Goal: Find specific fact: Find contact information

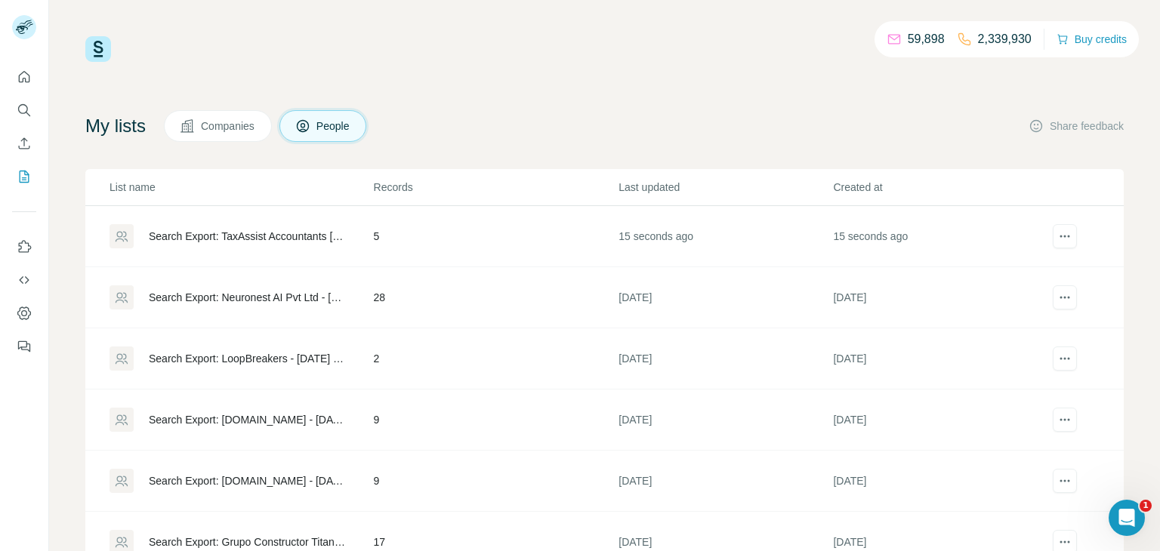
click at [224, 229] on div "Search Export: TaxAssist Accountants [GEOGRAPHIC_DATA] - [DATE] 10:34" at bounding box center [248, 236] width 199 height 15
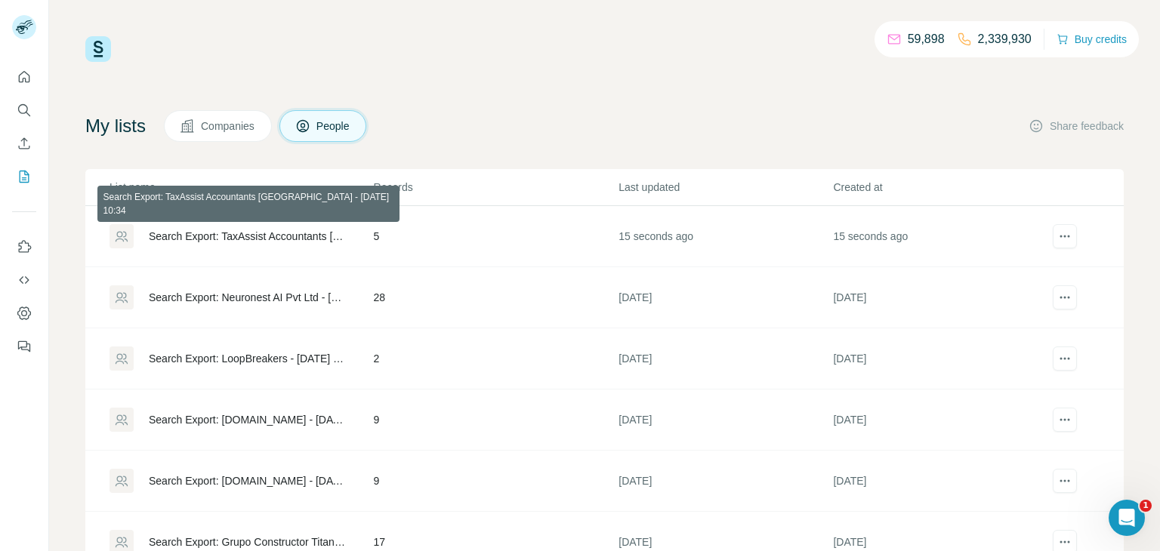
click at [240, 231] on div "Search Export: TaxAssist Accountants [GEOGRAPHIC_DATA] - [DATE] 10:34" at bounding box center [248, 236] width 199 height 15
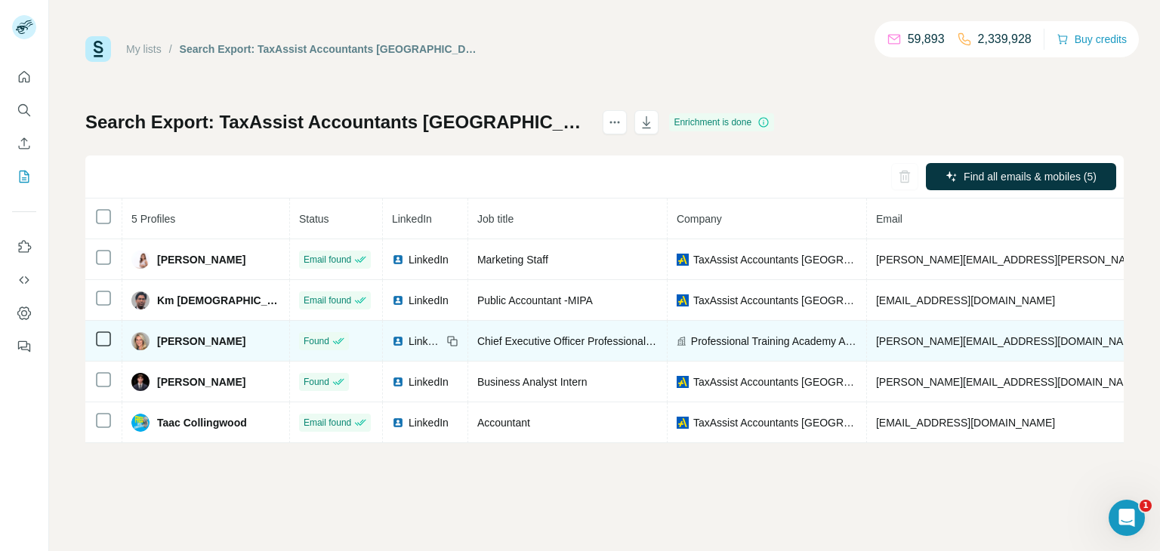
click at [876, 342] on span "[PERSON_NAME][EMAIL_ADDRESS][DOMAIN_NAME]" at bounding box center [1009, 341] width 266 height 12
copy span "[PERSON_NAME][EMAIL_ADDRESS][DOMAIN_NAME]"
